Goal: Task Accomplishment & Management: Complete application form

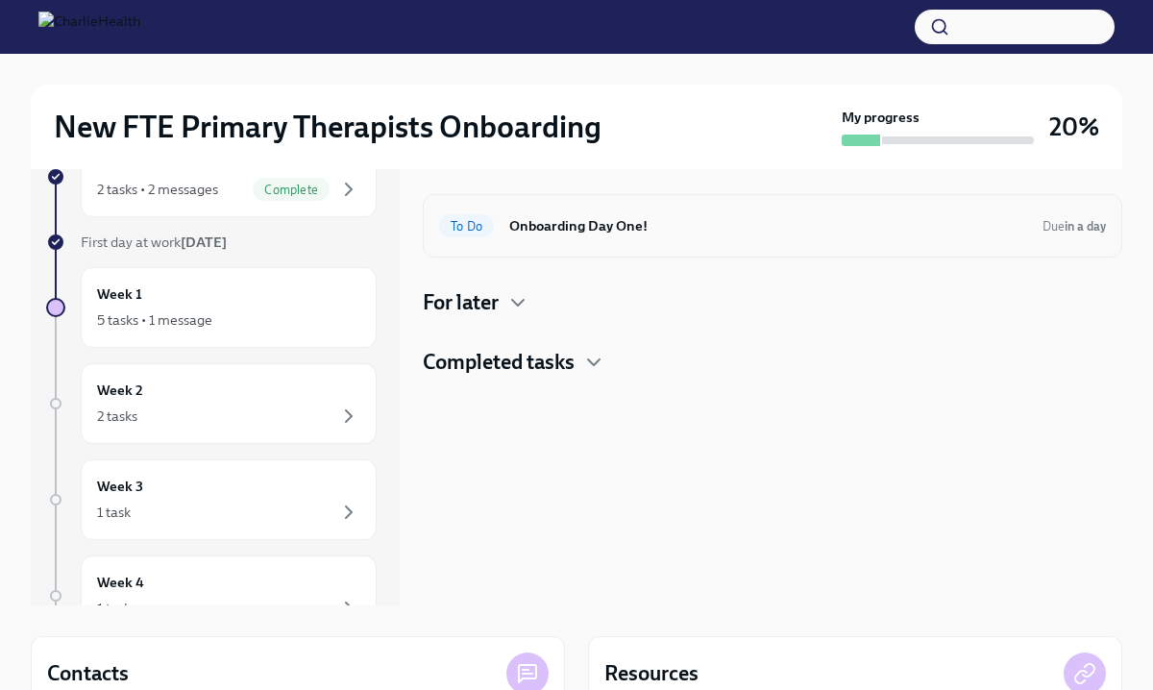
scroll to position [66, 0]
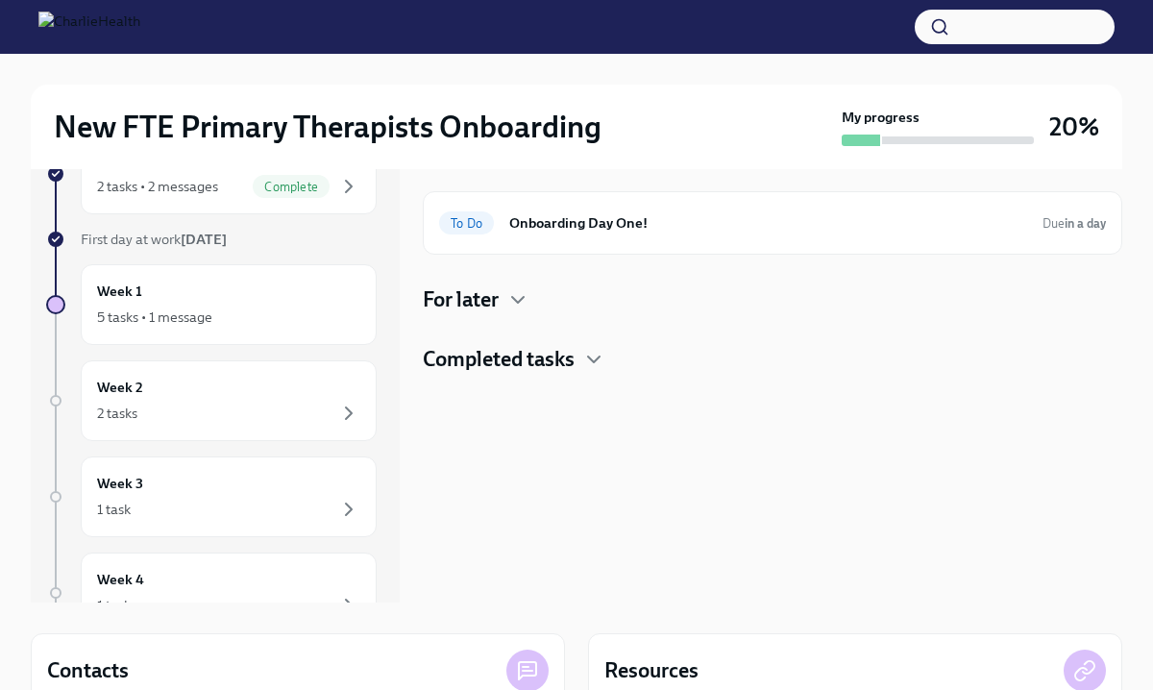
click at [556, 373] on h4 "Completed tasks" at bounding box center [499, 359] width 152 height 29
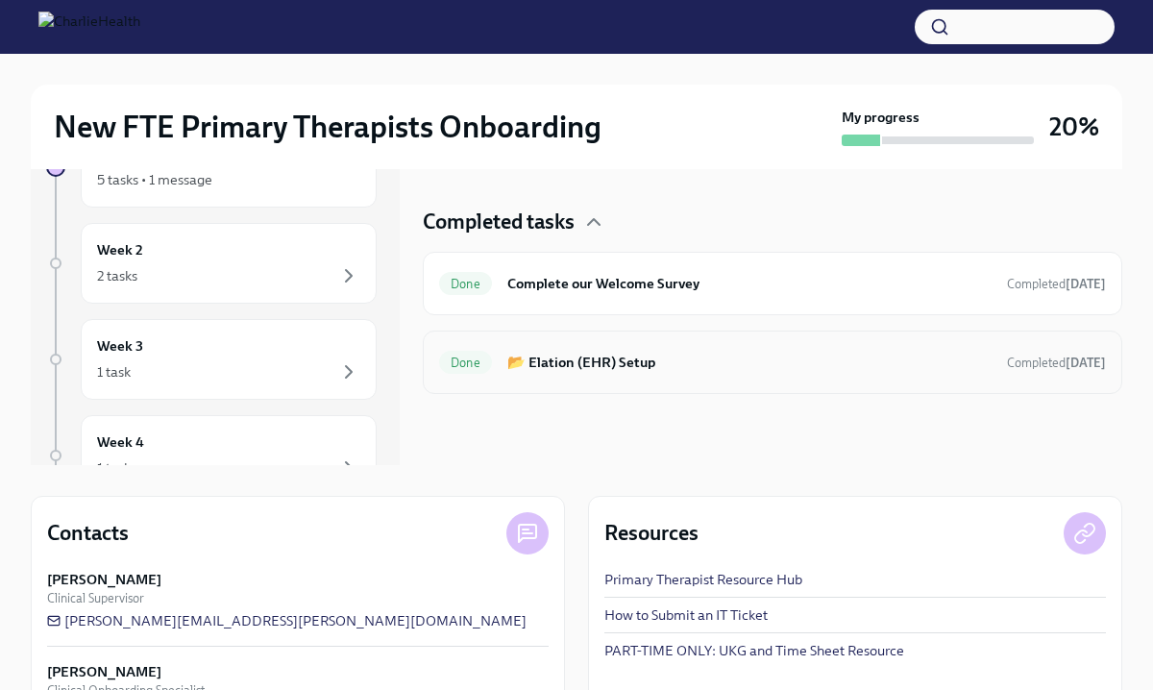
click at [543, 367] on h6 "📂 Elation (EHR) Setup" at bounding box center [749, 362] width 484 height 21
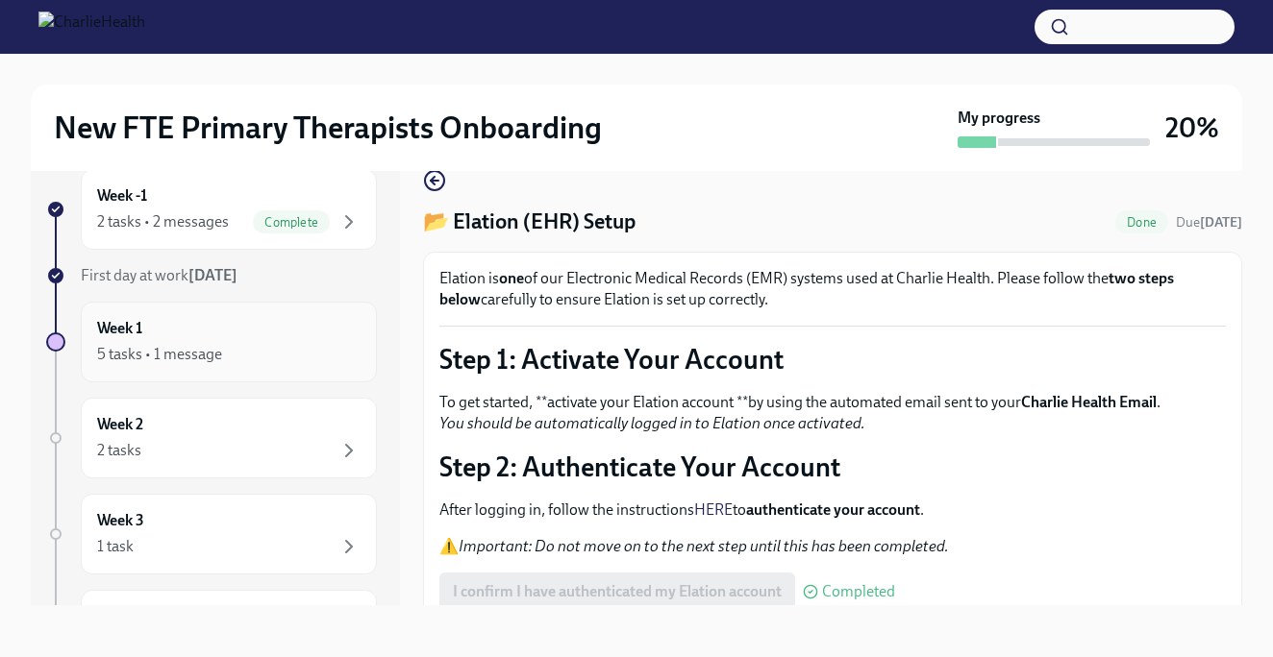
click at [311, 333] on div "Week 1 5 tasks • 1 message" at bounding box center [228, 342] width 263 height 48
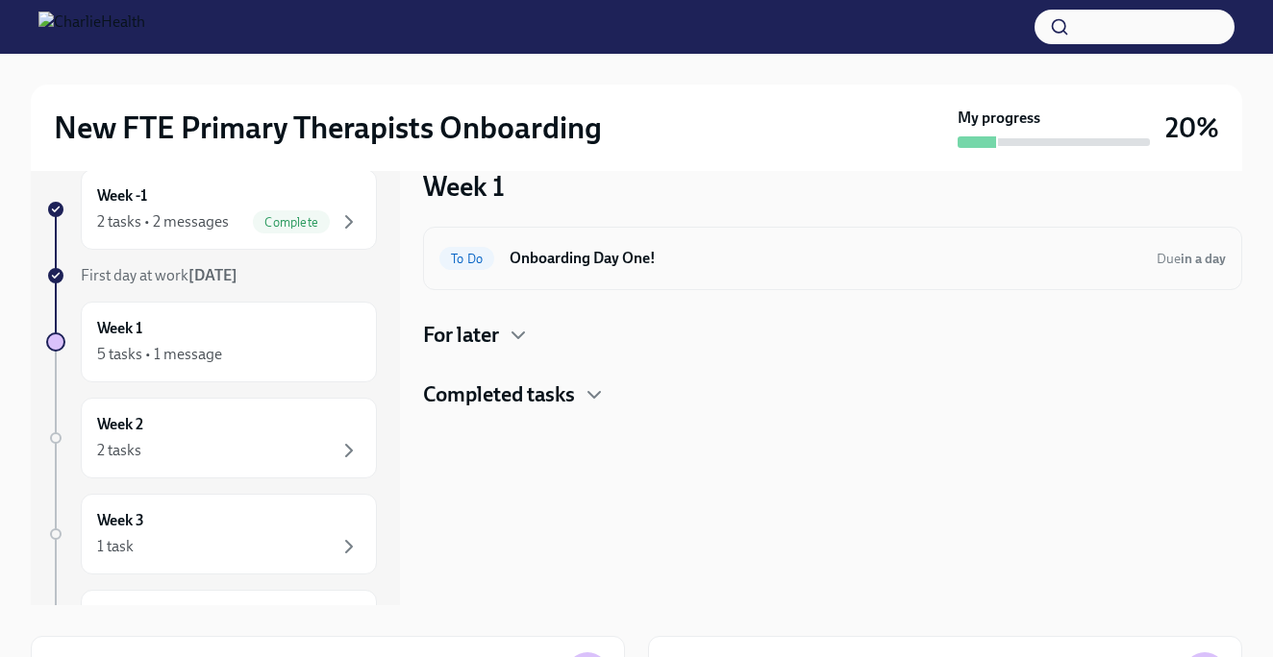
click at [560, 233] on div "To Do Onboarding Day One! Due in a day" at bounding box center [832, 258] width 819 height 63
click at [558, 274] on div "To Do Onboarding Day One! Due in a day" at bounding box center [832, 258] width 819 height 63
click at [484, 332] on h4 "For later" at bounding box center [461, 335] width 76 height 29
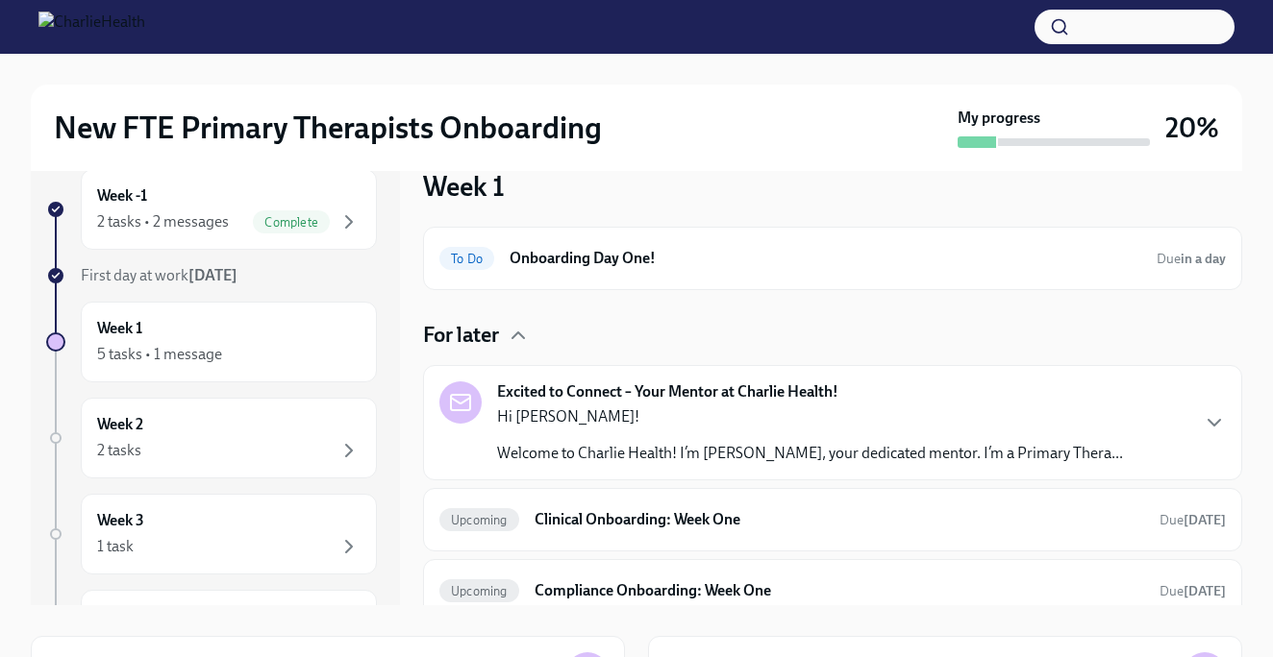
scroll to position [77, 0]
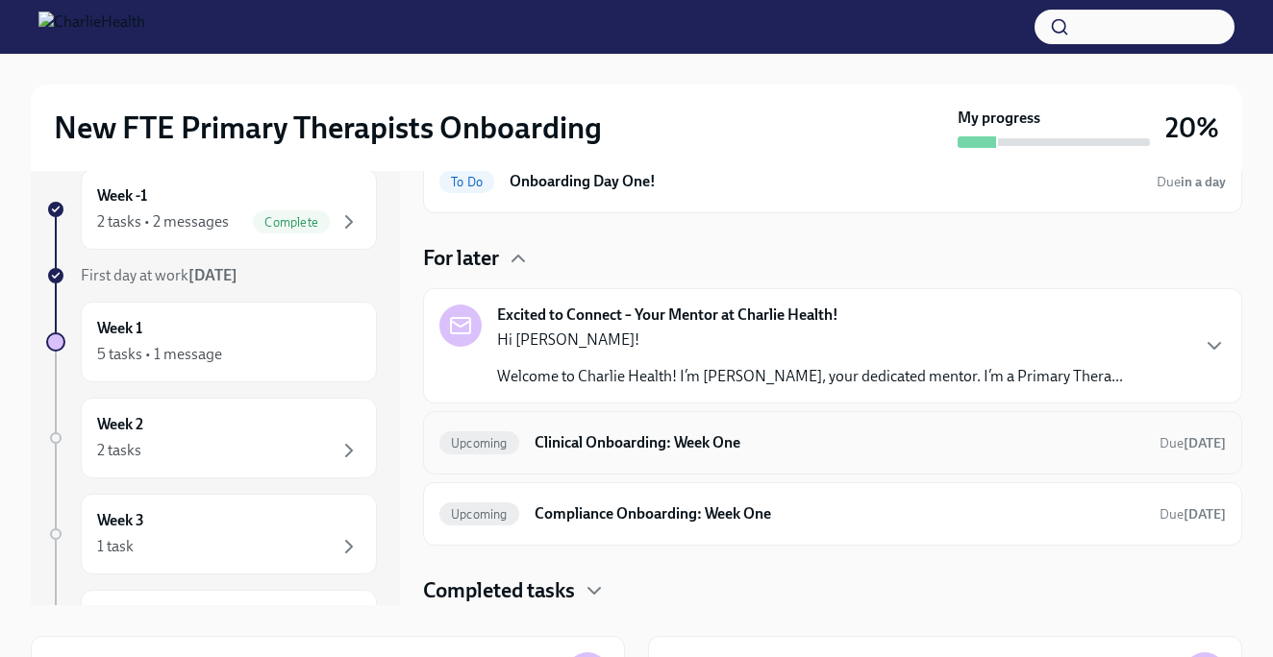
click at [539, 456] on div "Upcoming Clinical Onboarding: Week One Due [DATE]" at bounding box center [832, 443] width 786 height 31
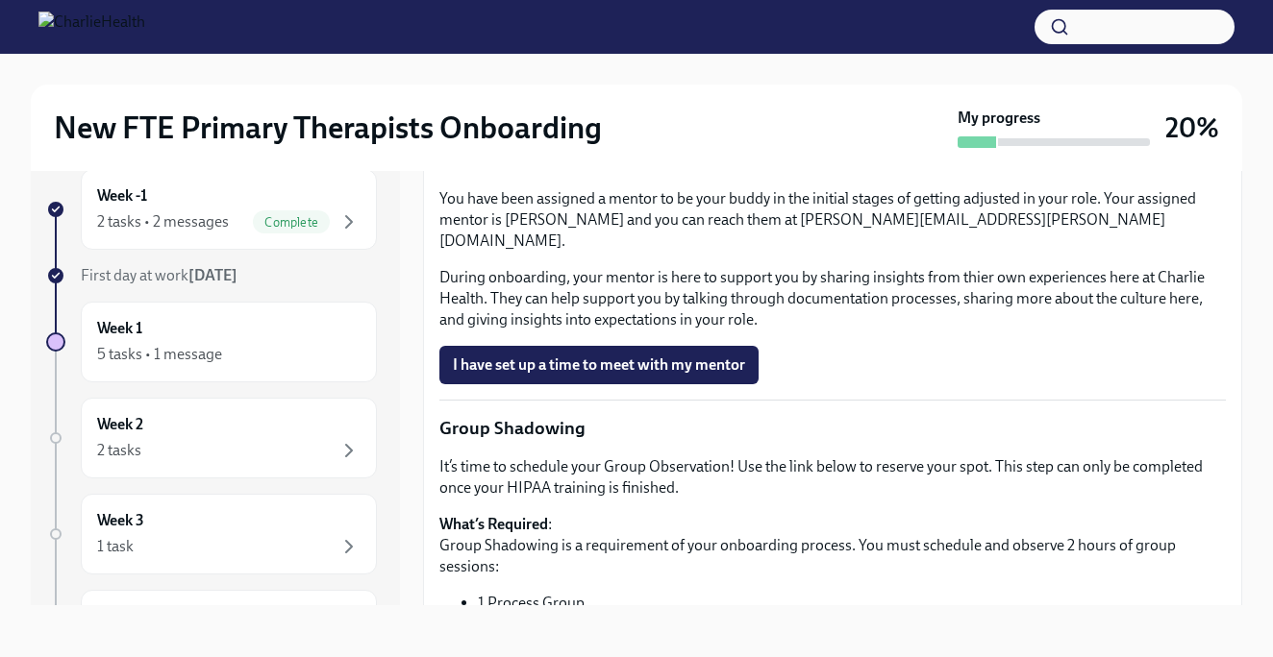
scroll to position [1851, 0]
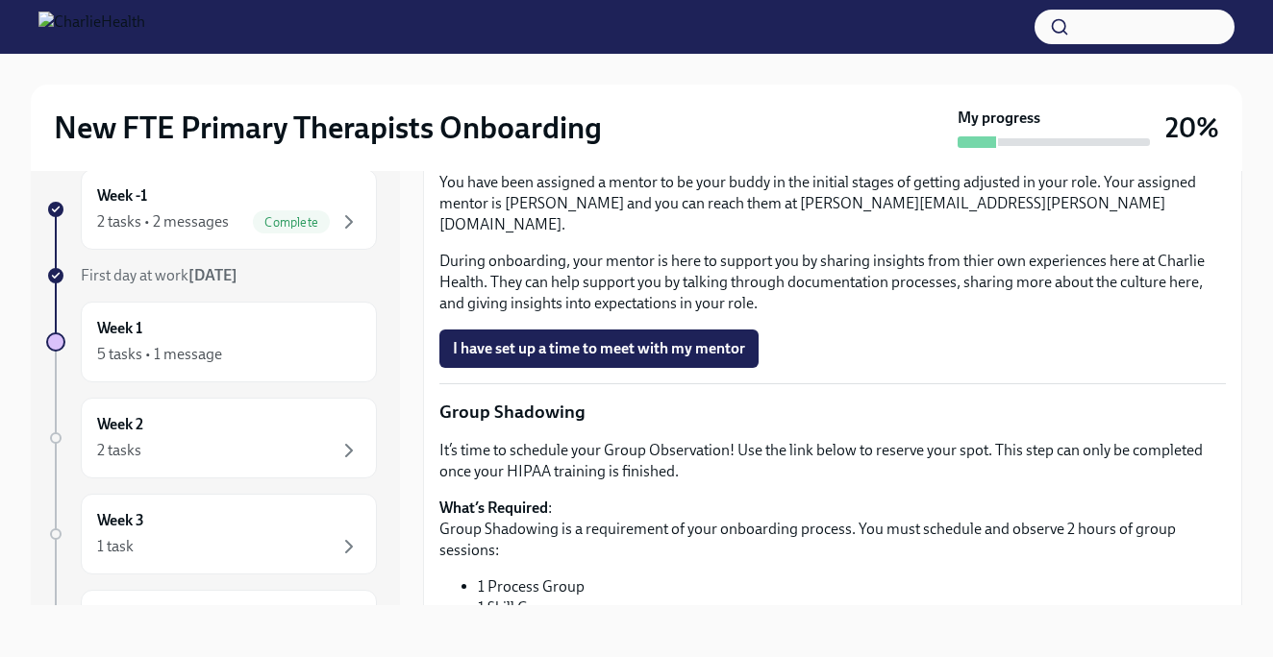
click at [599, 37] on span "Book a meeting with your supervisor Via Calendly!" at bounding box center [630, 27] width 354 height 19
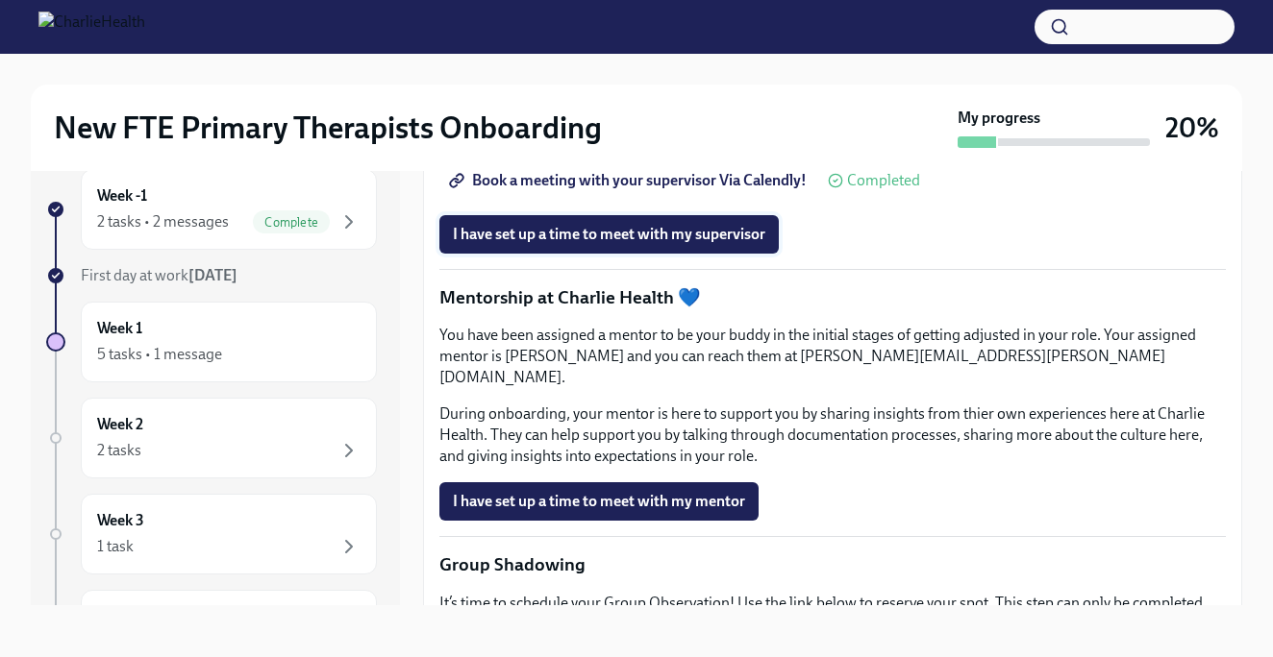
scroll to position [1701, 0]
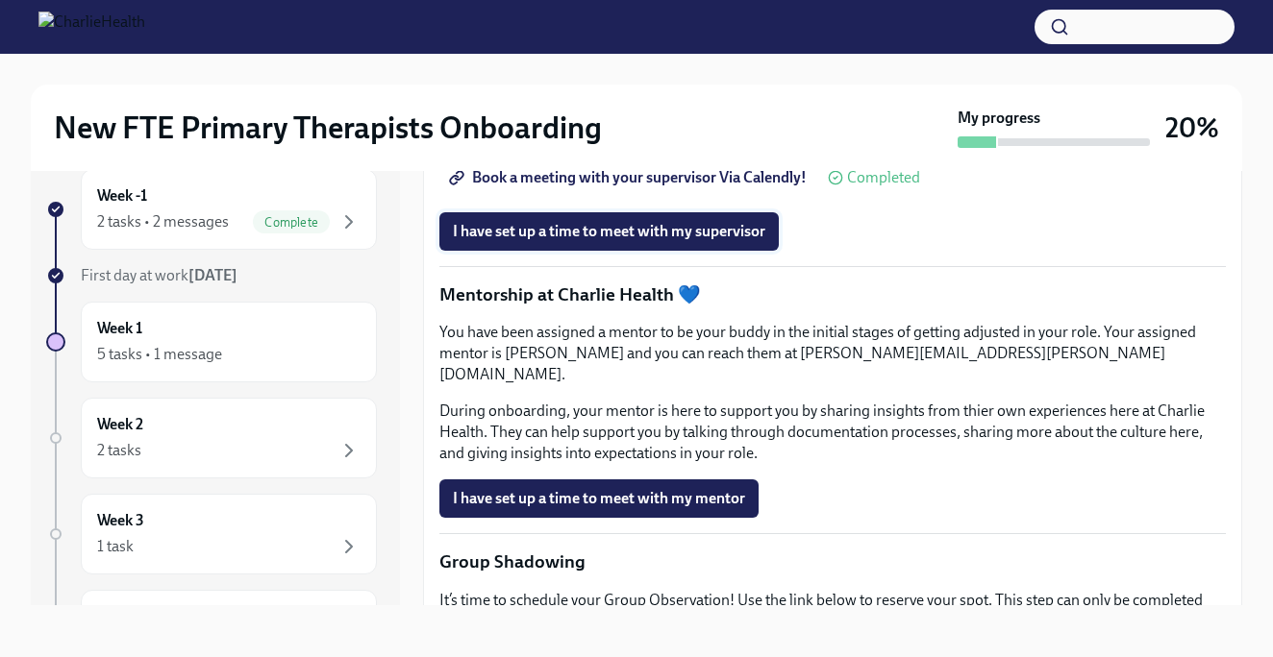
click at [682, 241] on span "I have set up a time to meet with my supervisor" at bounding box center [609, 231] width 312 height 19
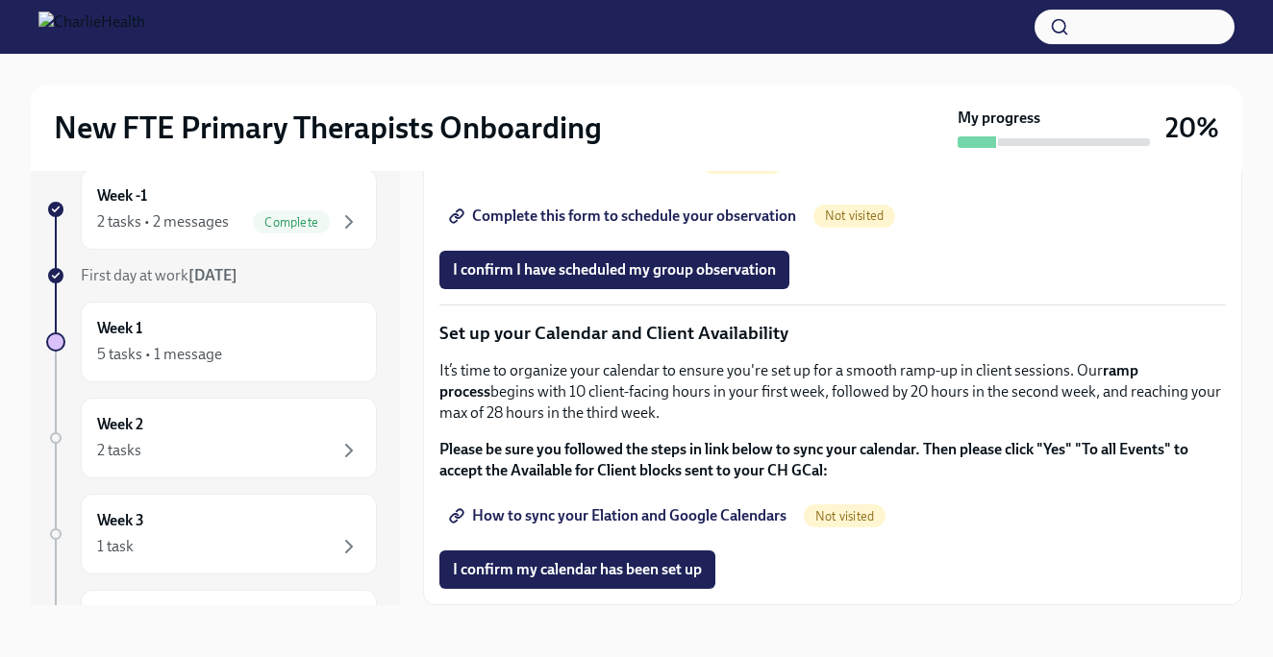
scroll to position [2834, 0]
